Goal: Information Seeking & Learning: Learn about a topic

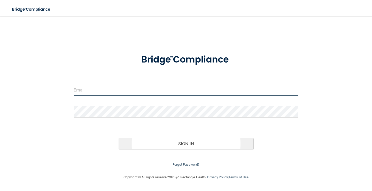
type input "[EMAIL_ADDRESS][DOMAIN_NAME]"
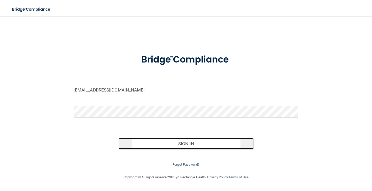
click at [169, 147] on button "Sign In" at bounding box center [186, 143] width 135 height 11
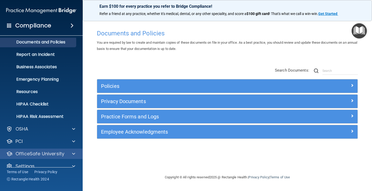
scroll to position [24, 0]
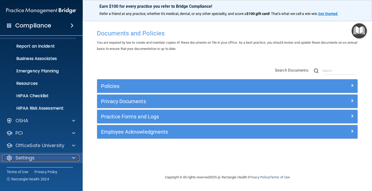
click at [35, 157] on div "Settings" at bounding box center [34, 158] width 64 height 6
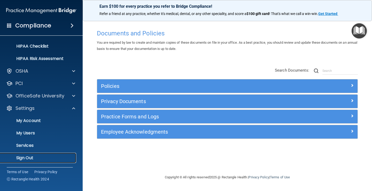
click at [24, 158] on p "Sign Out" at bounding box center [38, 157] width 71 height 5
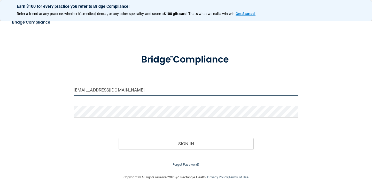
drag, startPoint x: 142, startPoint y: 93, endPoint x: 0, endPoint y: 87, distance: 142.3
click at [0, 87] on main "[EMAIL_ADDRESS][DOMAIN_NAME] Invalid email/password. You don't have permission …" at bounding box center [186, 104] width 372 height 174
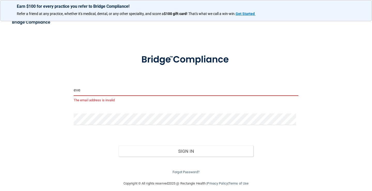
type input "[EMAIL_ADDRESS][DOMAIN_NAME]"
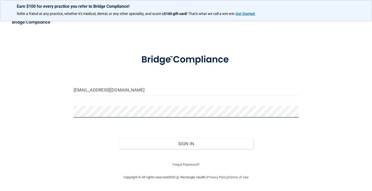
click at [7, 125] on main "[EMAIL_ADDRESS][DOMAIN_NAME] Invalid email/password. You don't have permission …" at bounding box center [186, 104] width 372 height 174
click at [119, 138] on button "Sign In" at bounding box center [186, 143] width 135 height 11
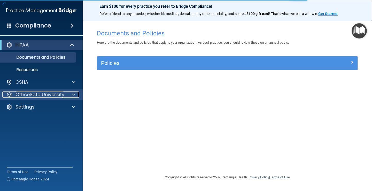
click at [43, 95] on p "OfficeSafe University" at bounding box center [40, 94] width 49 height 6
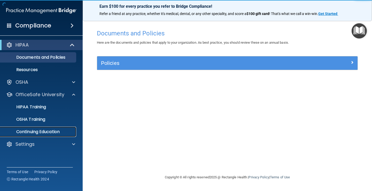
click at [35, 129] on p "Continuing Education" at bounding box center [38, 131] width 71 height 5
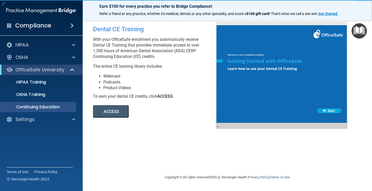
click at [122, 109] on button "ACCESS" at bounding box center [111, 111] width 36 height 12
